Goal: Share content: Share content

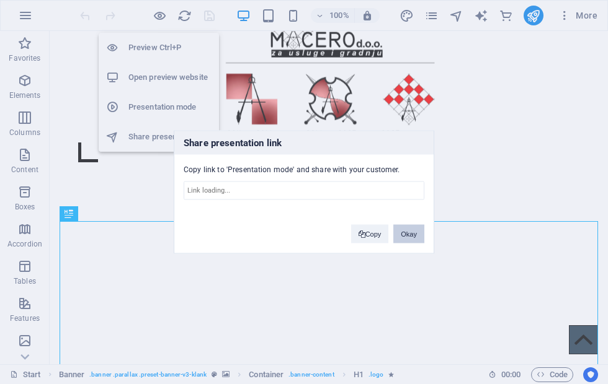
type input "[URL][DOMAIN_NAME]"
click at [373, 236] on button "Copy" at bounding box center [370, 234] width 38 height 19
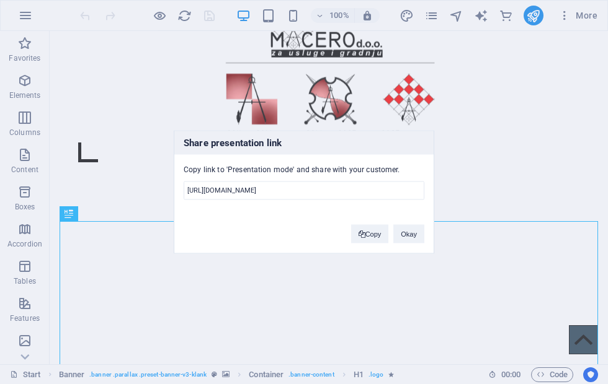
click at [415, 236] on button "Okay" at bounding box center [408, 234] width 31 height 19
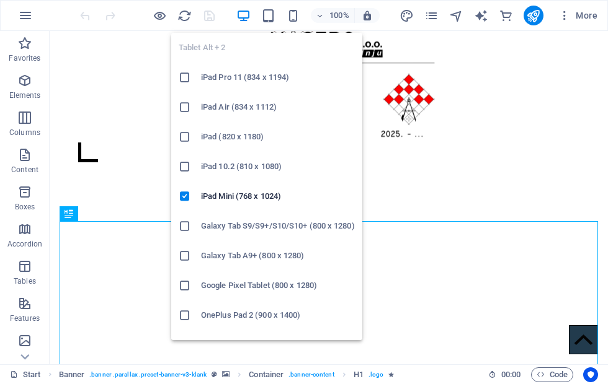
click at [0, 0] on icon "button" at bounding box center [0, 0] width 0 height 0
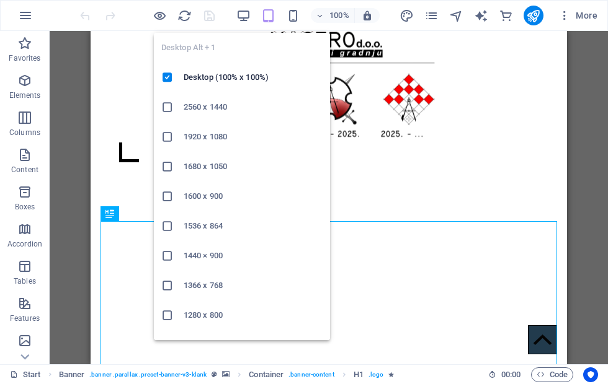
click at [431, 21] on icon "pages" at bounding box center [431, 16] width 14 height 14
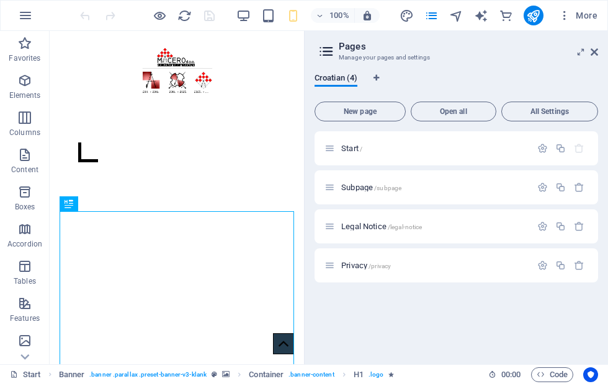
click at [428, 19] on icon "pages" at bounding box center [431, 16] width 14 height 14
click at [426, 22] on icon "pages" at bounding box center [431, 16] width 14 height 14
click at [594, 55] on icon at bounding box center [593, 52] width 7 height 10
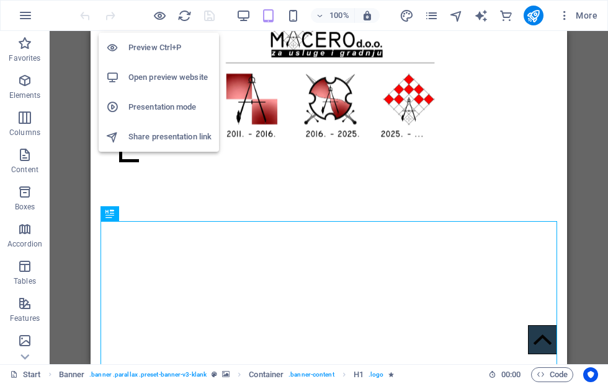
click at [189, 108] on h6 "Presentation mode" at bounding box center [169, 107] width 83 height 15
click at [193, 50] on h6 "Preview Ctrl+P" at bounding box center [169, 47] width 83 height 15
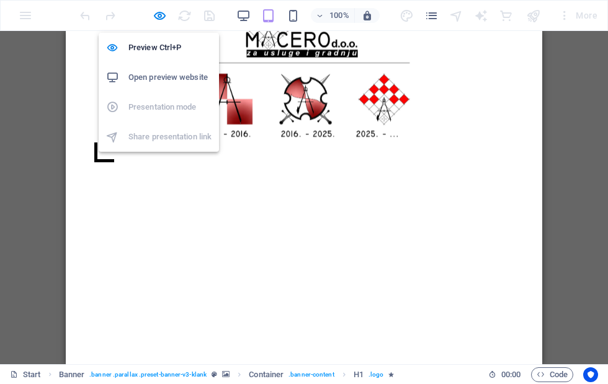
click at [109, 153] on span at bounding box center [95, 152] width 28 height 28
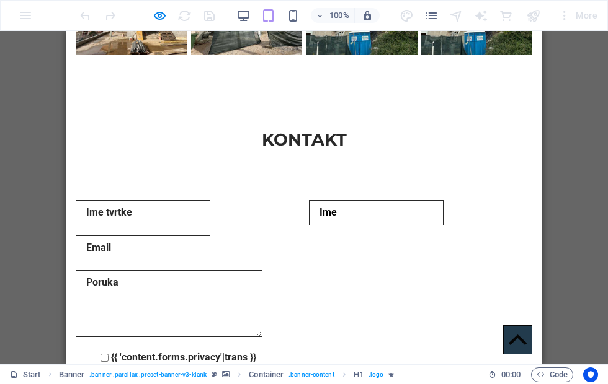
scroll to position [3004, 0]
